Goal: Information Seeking & Learning: Find specific fact

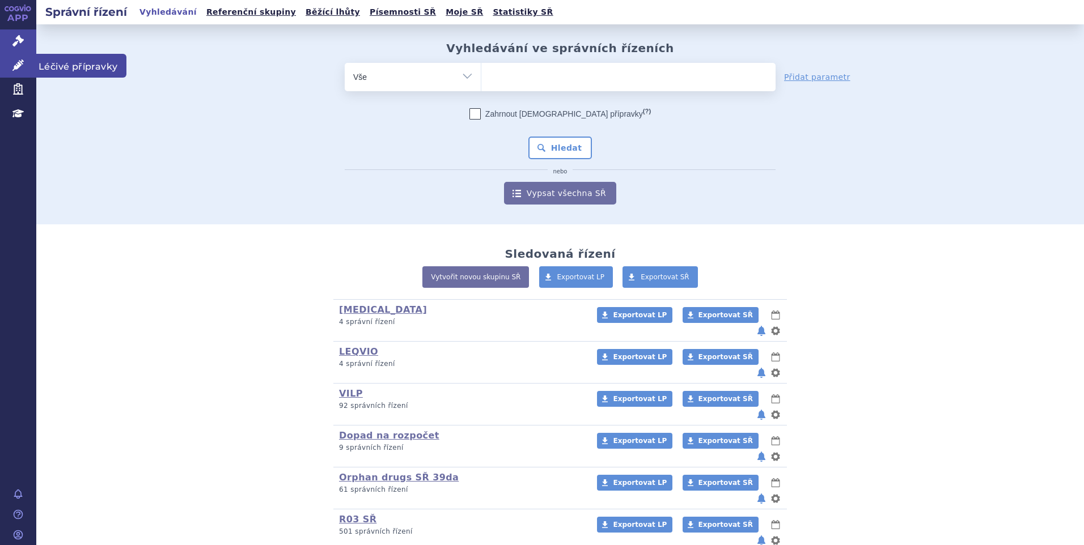
click at [88, 62] on span "Léčivé přípravky" at bounding box center [81, 66] width 90 height 24
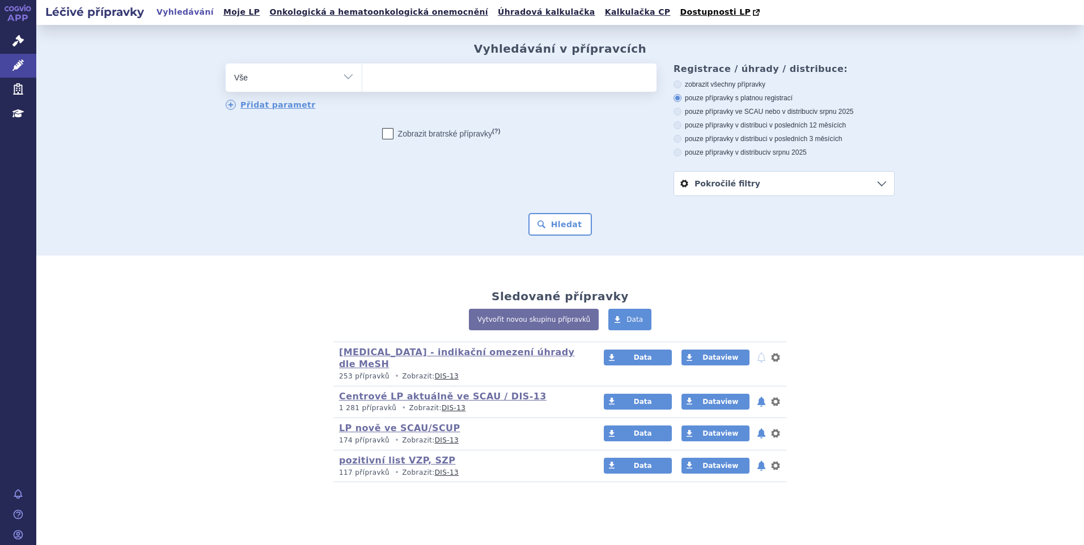
click at [479, 78] on ul at bounding box center [509, 75] width 294 height 24
click at [362, 78] on select at bounding box center [362, 77] width 1 height 28
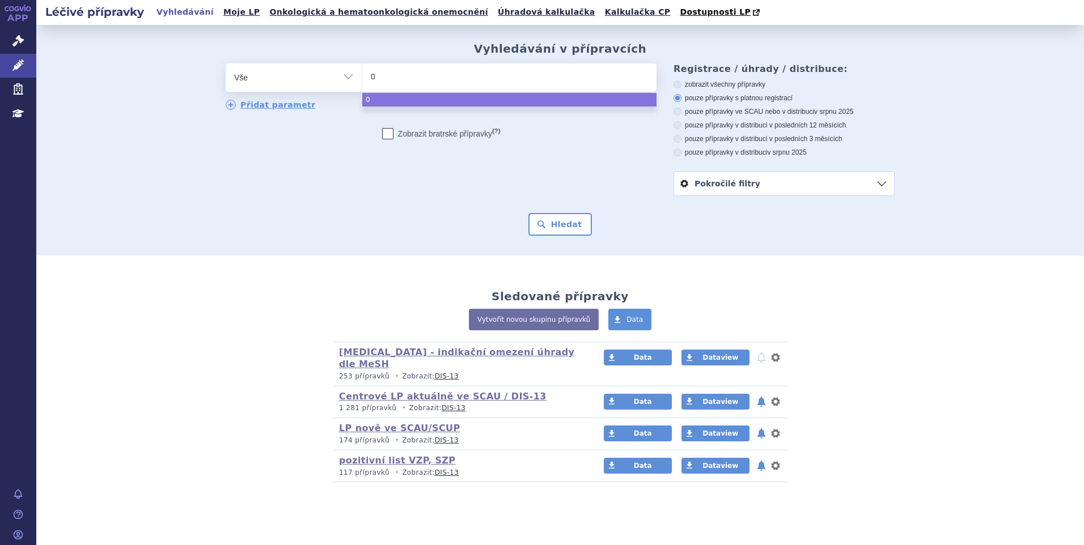
type input "02"
type input "021"
type input "0210"
type input "02104"
type input "021040"
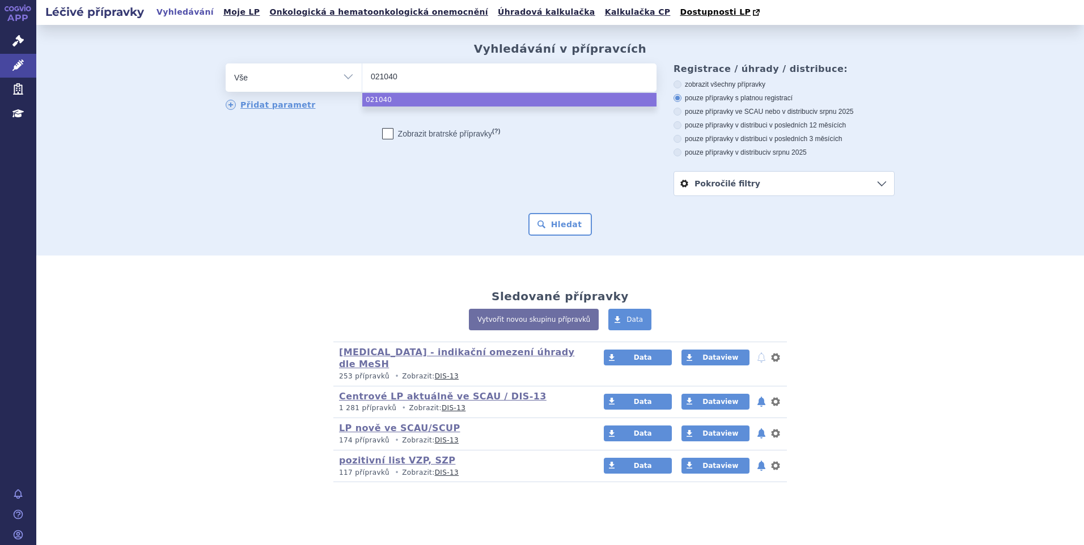
type input "0210408"
select select "0210408"
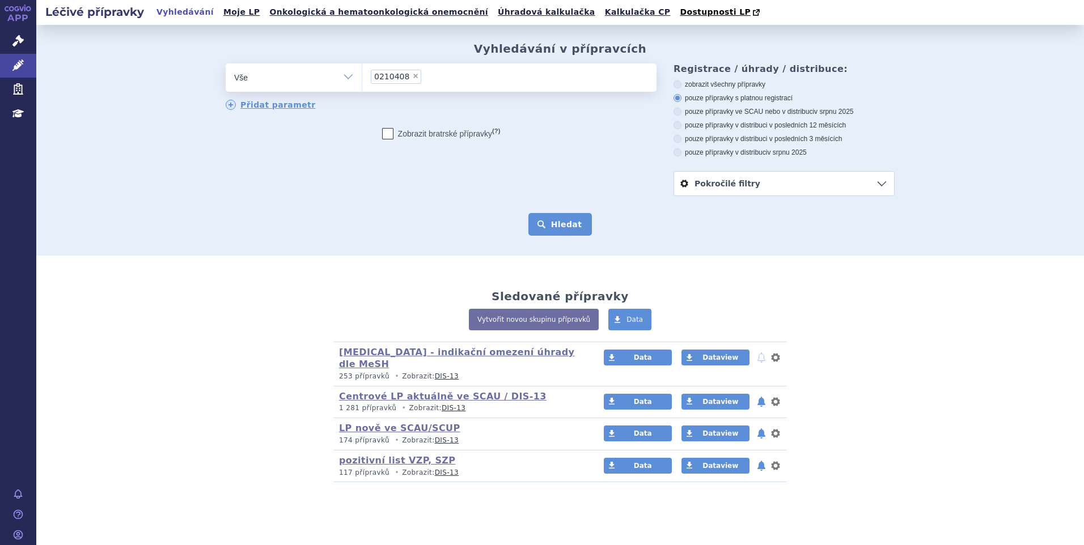
click at [563, 224] on button "Hledat" at bounding box center [560, 224] width 64 height 23
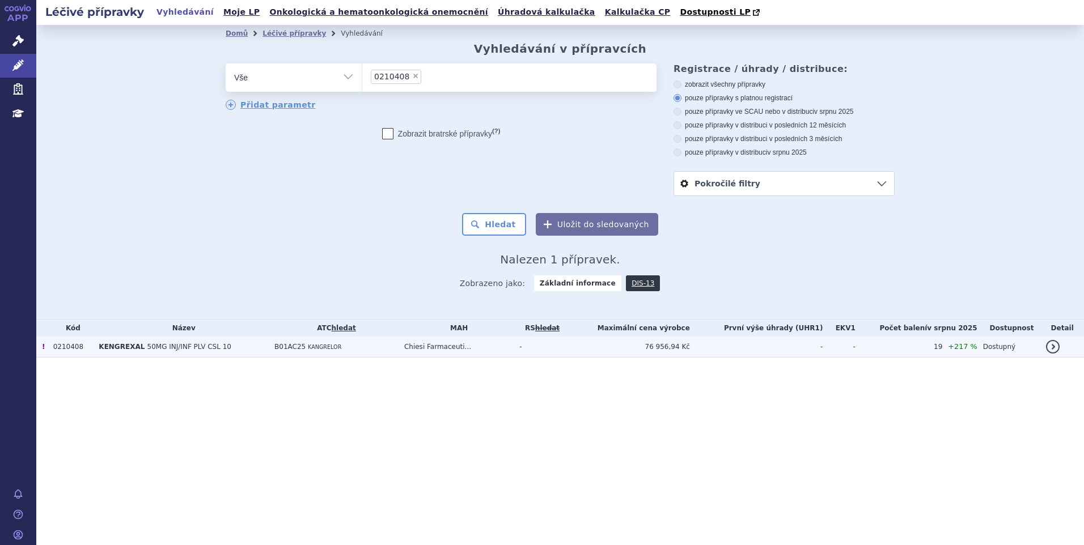
click at [44, 349] on td "!" at bounding box center [41, 347] width 11 height 21
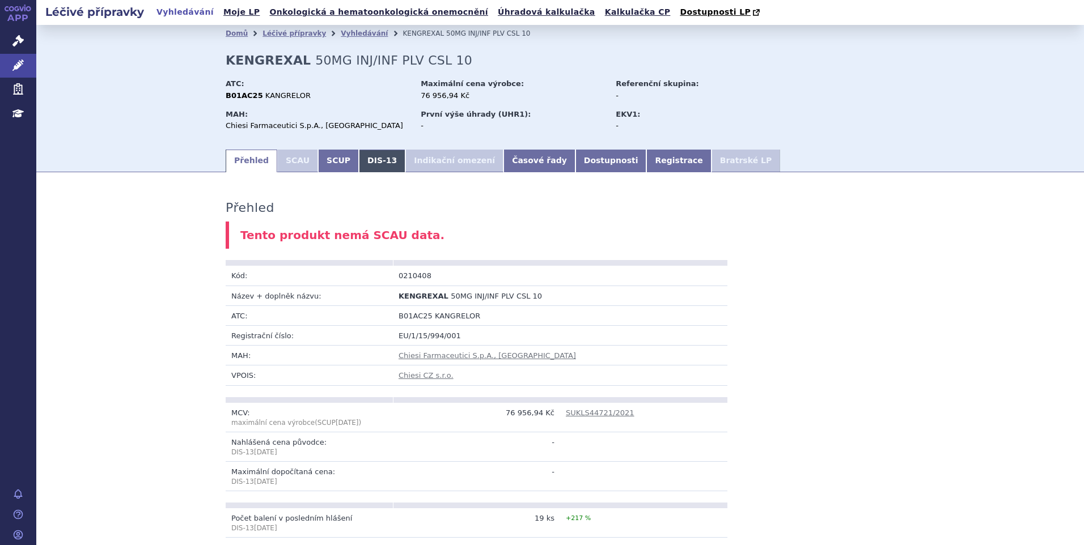
click at [367, 155] on link "DIS-13" at bounding box center [382, 161] width 46 height 23
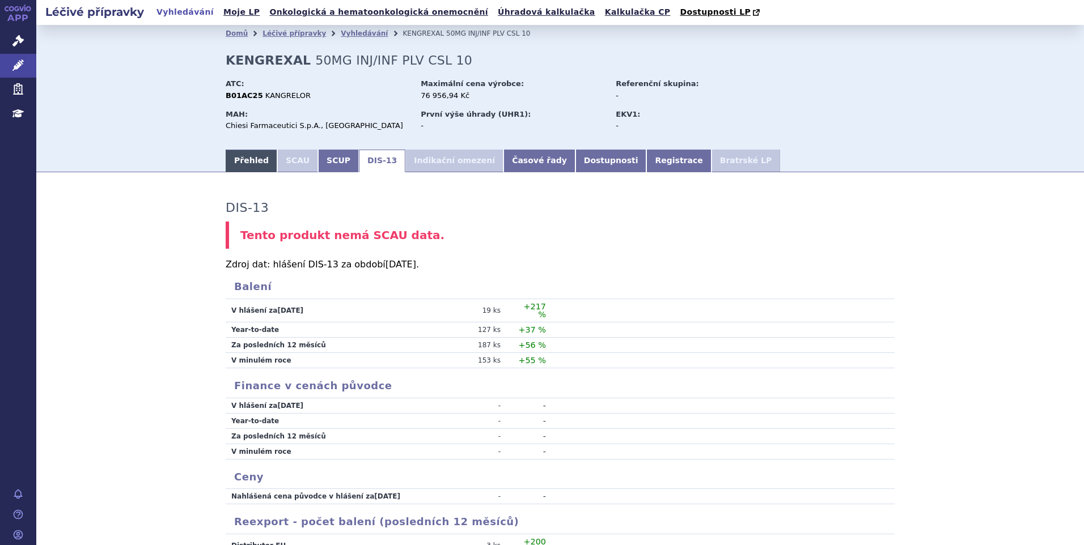
click at [241, 171] on link "Přehled" at bounding box center [252, 161] width 52 height 23
